Goal: Information Seeking & Learning: Compare options

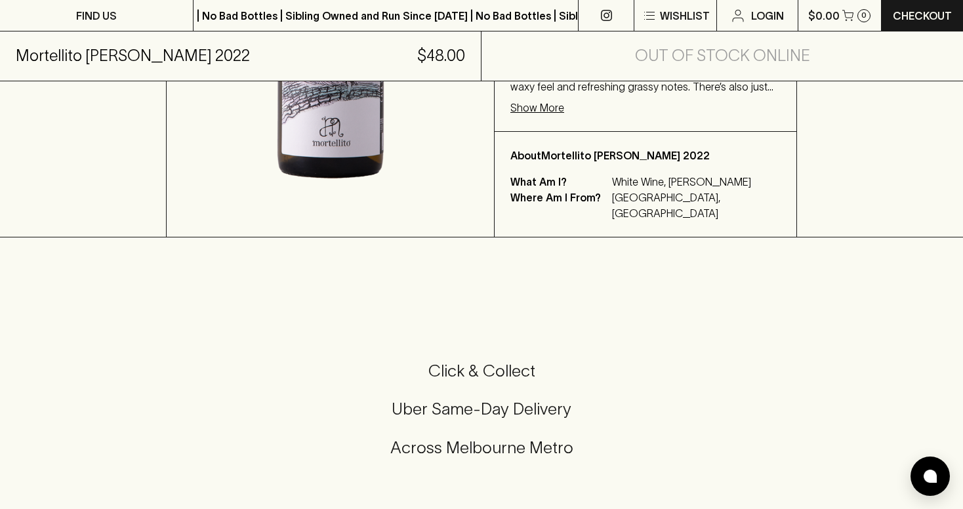
scroll to position [416, 0]
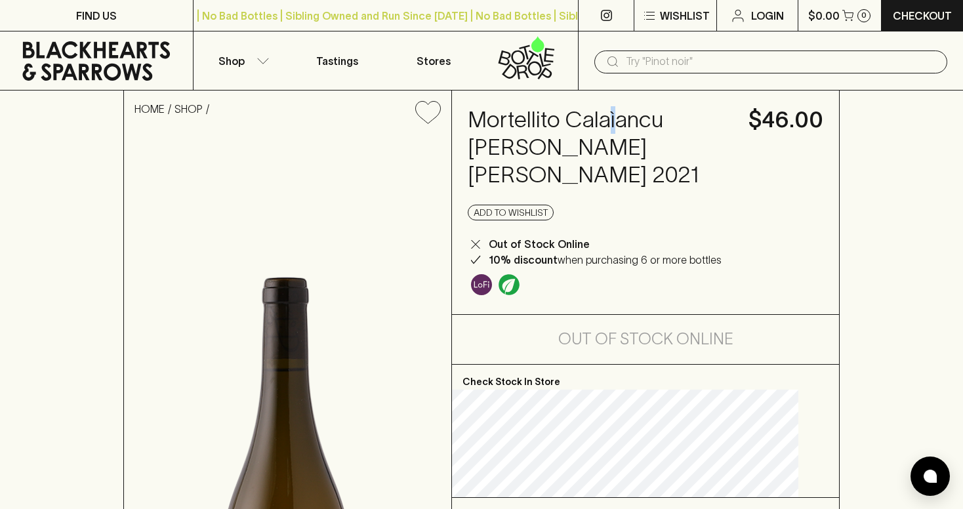
click at [629, 117] on h4 "Mortellito Calaìancu Bianco Sicilia 2021" at bounding box center [599, 147] width 265 height 83
copy h4 "ì"
